Goal: Task Accomplishment & Management: Complete application form

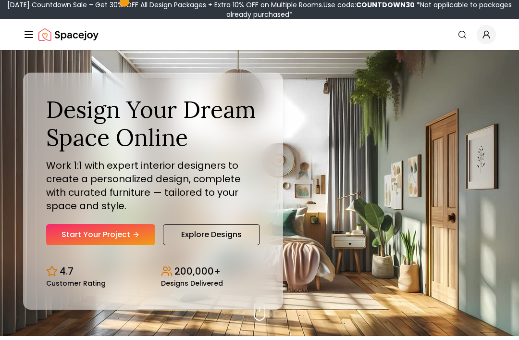
scroll to position [4, 0]
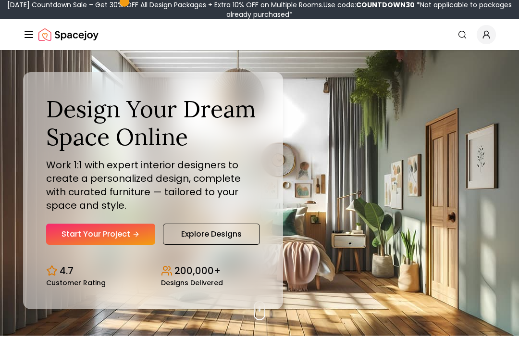
click at [91, 245] on link "Start Your Project" at bounding box center [100, 233] width 109 height 21
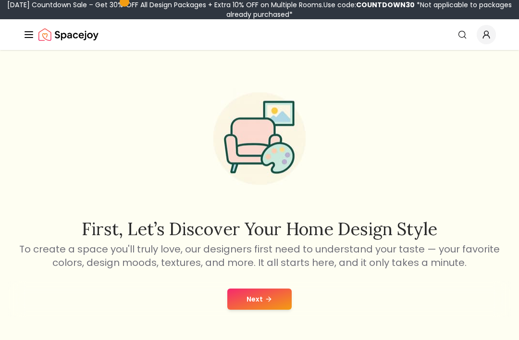
click at [279, 297] on button "Next" at bounding box center [259, 298] width 64 height 21
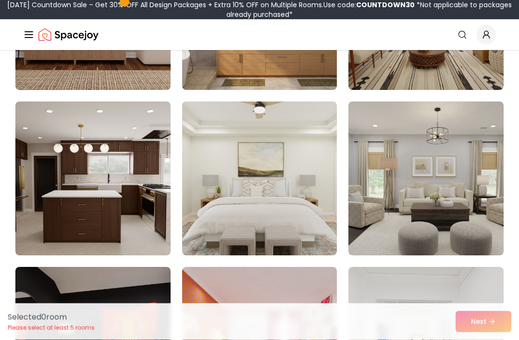
scroll to position [206, 0]
click at [277, 165] on img at bounding box center [259, 178] width 155 height 154
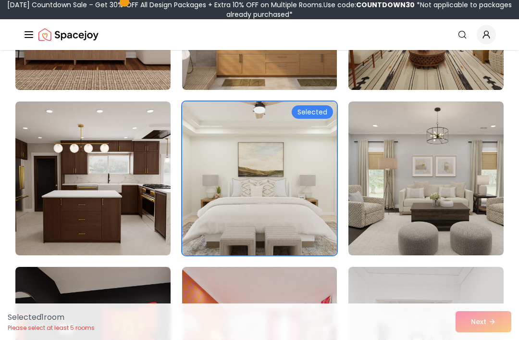
click at [491, 339] on div "Selected 1 room Please select at least 5 rooms Next" at bounding box center [259, 321] width 519 height 37
click at [431, 201] on img at bounding box center [425, 178] width 155 height 154
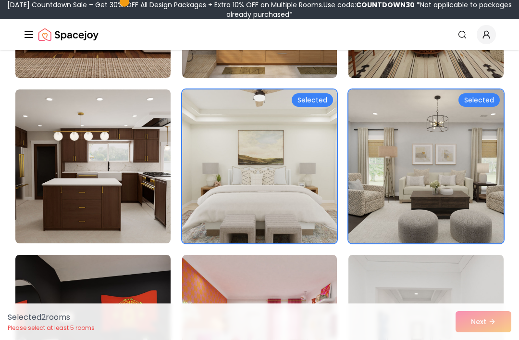
click at [80, 165] on img at bounding box center [92, 166] width 155 height 154
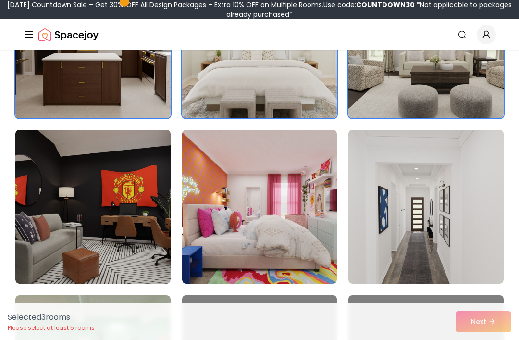
scroll to position [346, 0]
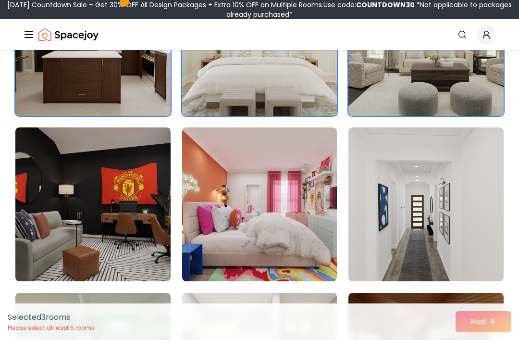
click at [59, 177] on img at bounding box center [92, 204] width 155 height 154
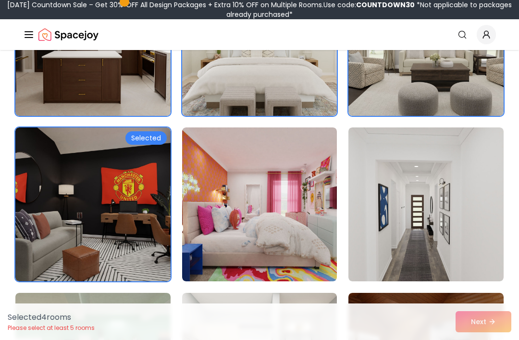
click at [296, 198] on img at bounding box center [259, 204] width 155 height 154
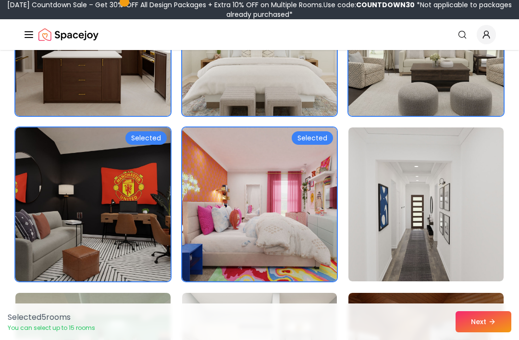
click at [65, 170] on img at bounding box center [92, 204] width 155 height 154
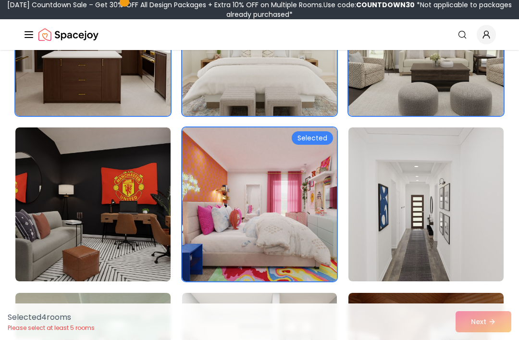
click at [390, 180] on img at bounding box center [425, 204] width 155 height 154
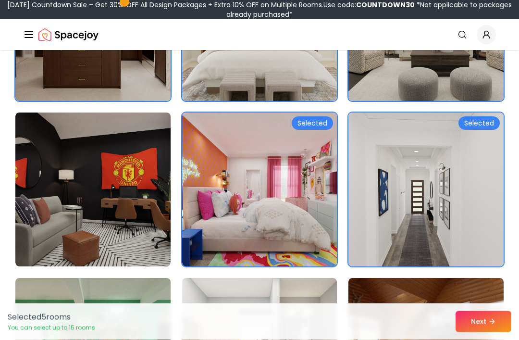
scroll to position [375, 0]
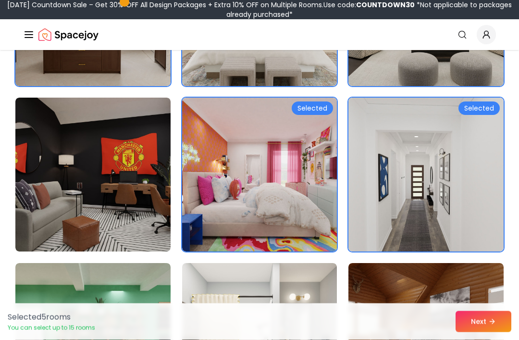
click at [496, 332] on button "Next" at bounding box center [484, 321] width 56 height 21
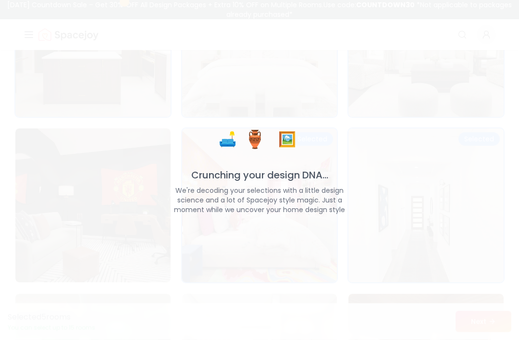
scroll to position [375, 0]
click at [477, 339] on div "🛋️ 🏺 🖼️ Crunching your design DNA... We're decoding your selections with a litt…" at bounding box center [259, 170] width 519 height 340
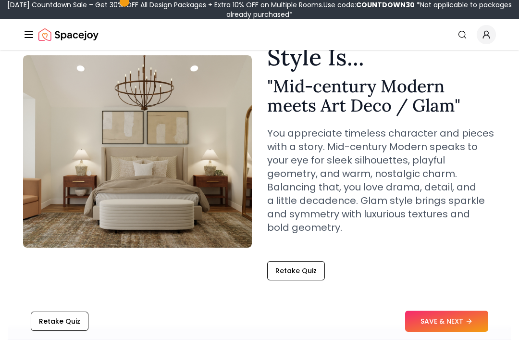
scroll to position [72, 0]
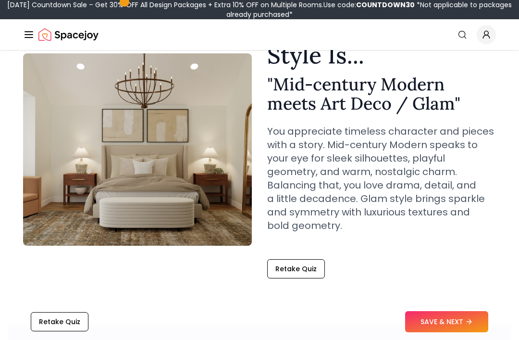
click at [468, 332] on button "SAVE & NEXT" at bounding box center [446, 321] width 83 height 21
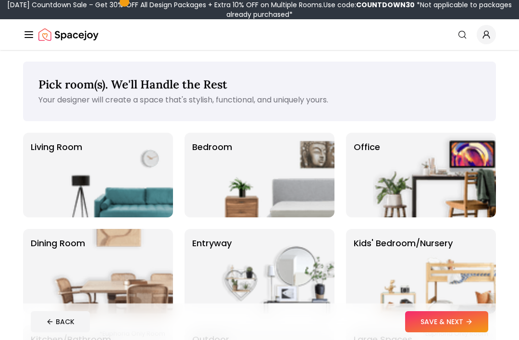
click at [289, 164] on img at bounding box center [272, 175] width 123 height 85
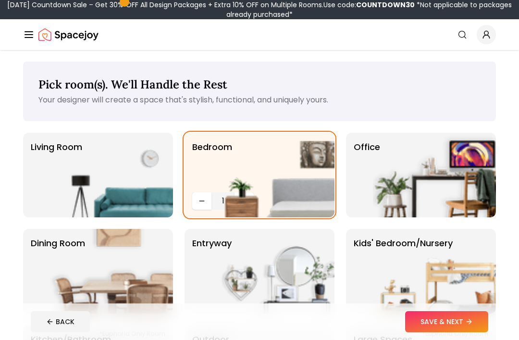
click at [461, 326] on button "SAVE & NEXT" at bounding box center [446, 321] width 83 height 21
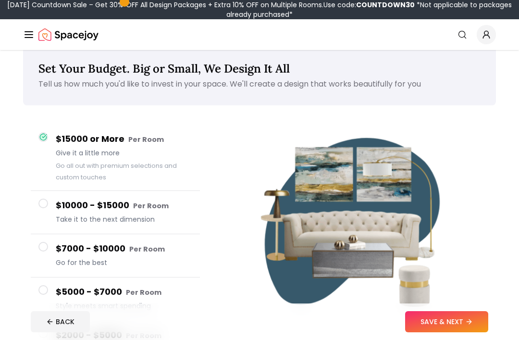
scroll to position [18, 0]
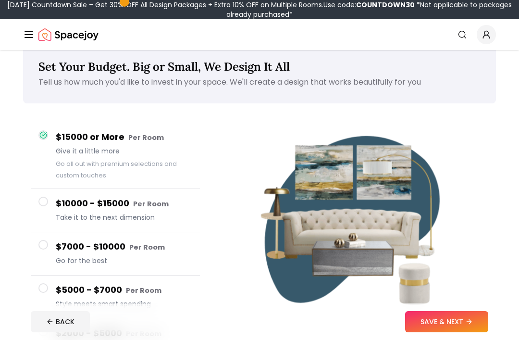
click at [458, 332] on button "SAVE & NEXT" at bounding box center [446, 321] width 83 height 21
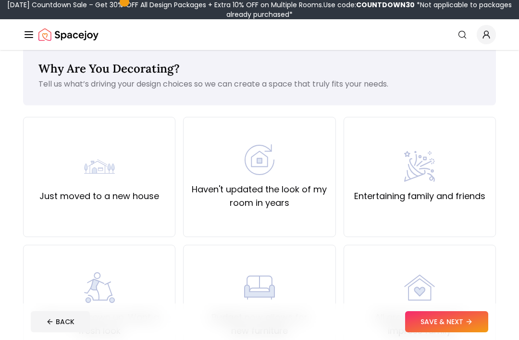
scroll to position [49, 0]
